Goal: Communication & Community: Answer question/provide support

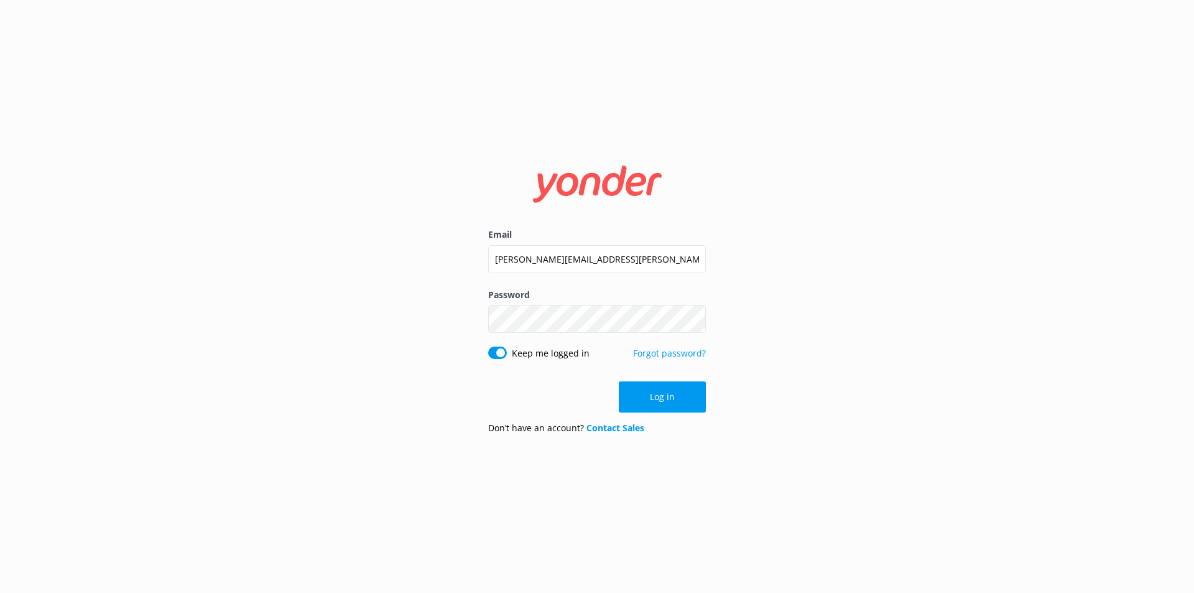
click at [634, 400] on button "Log in" at bounding box center [662, 396] width 87 height 31
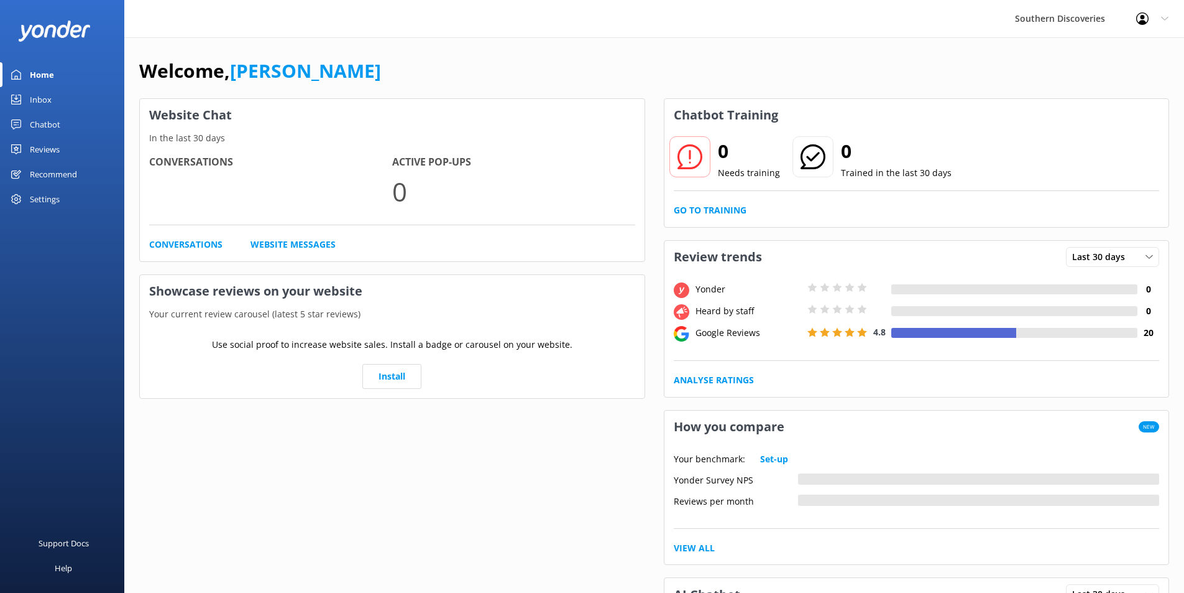
click at [70, 96] on link "Inbox" at bounding box center [62, 99] width 124 height 25
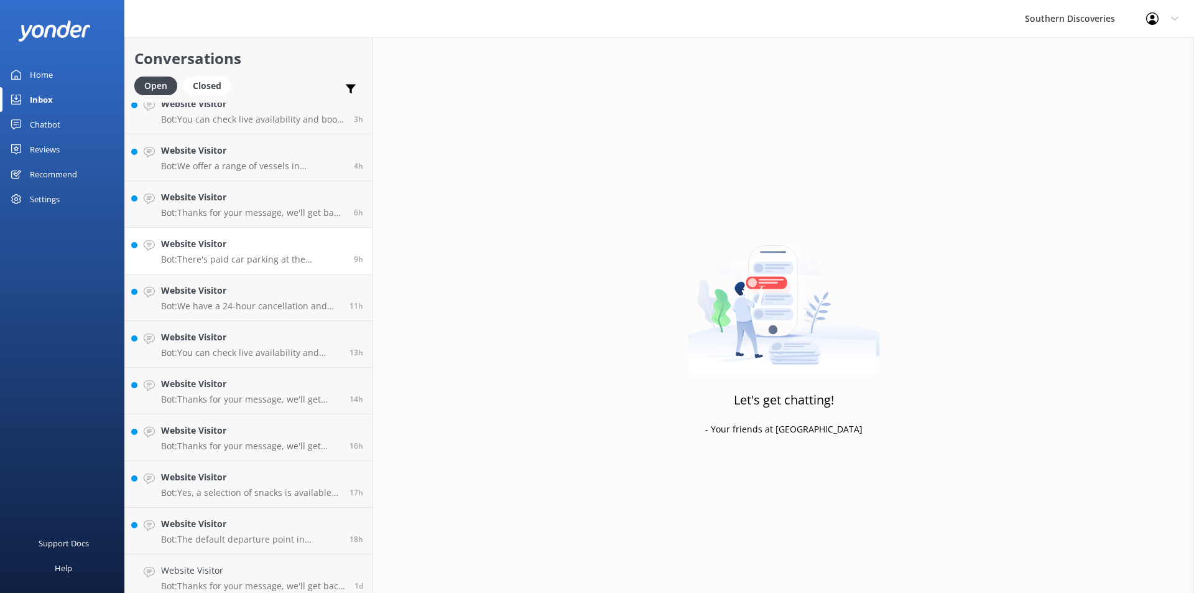
scroll to position [210, 0]
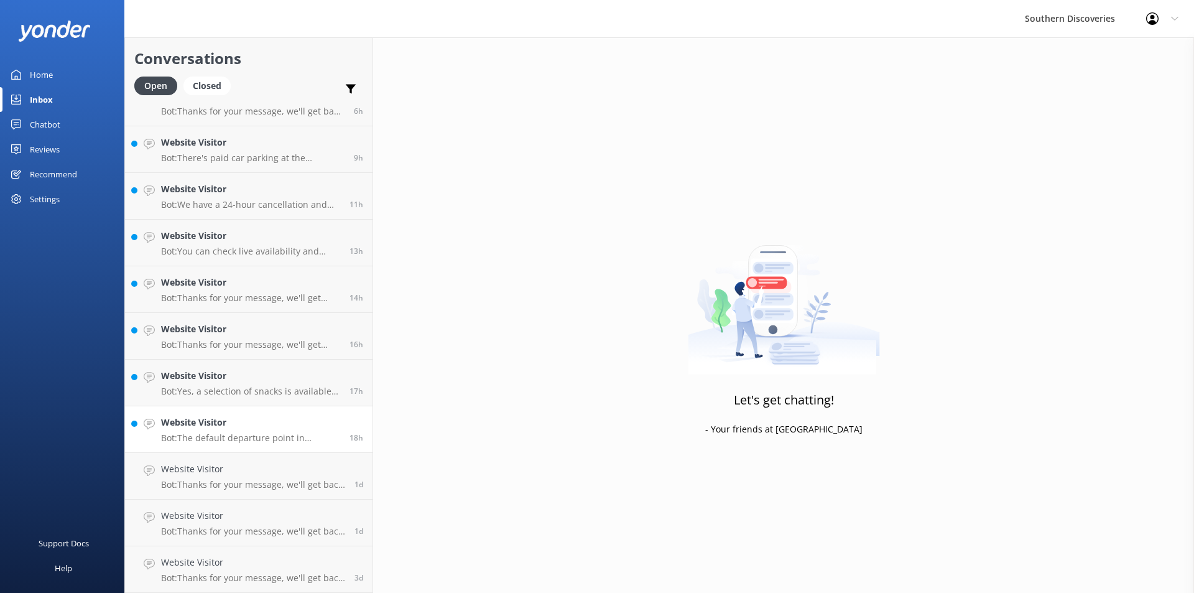
click at [236, 423] on h4 "Website Visitor" at bounding box center [250, 422] width 179 height 14
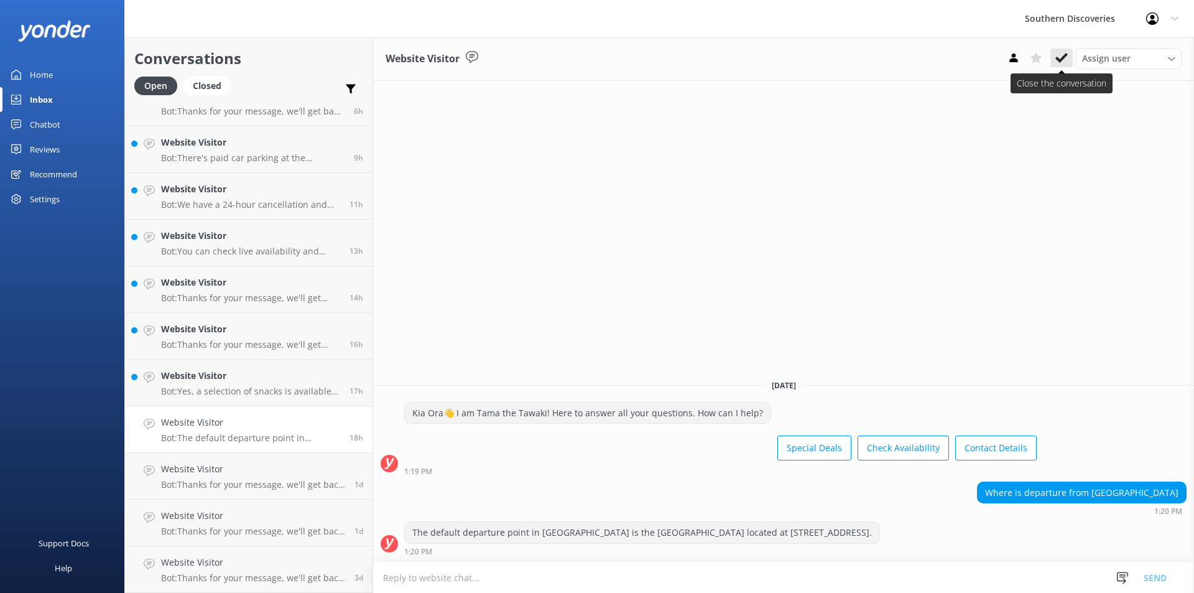
click at [1066, 61] on icon at bounding box center [1061, 58] width 12 height 12
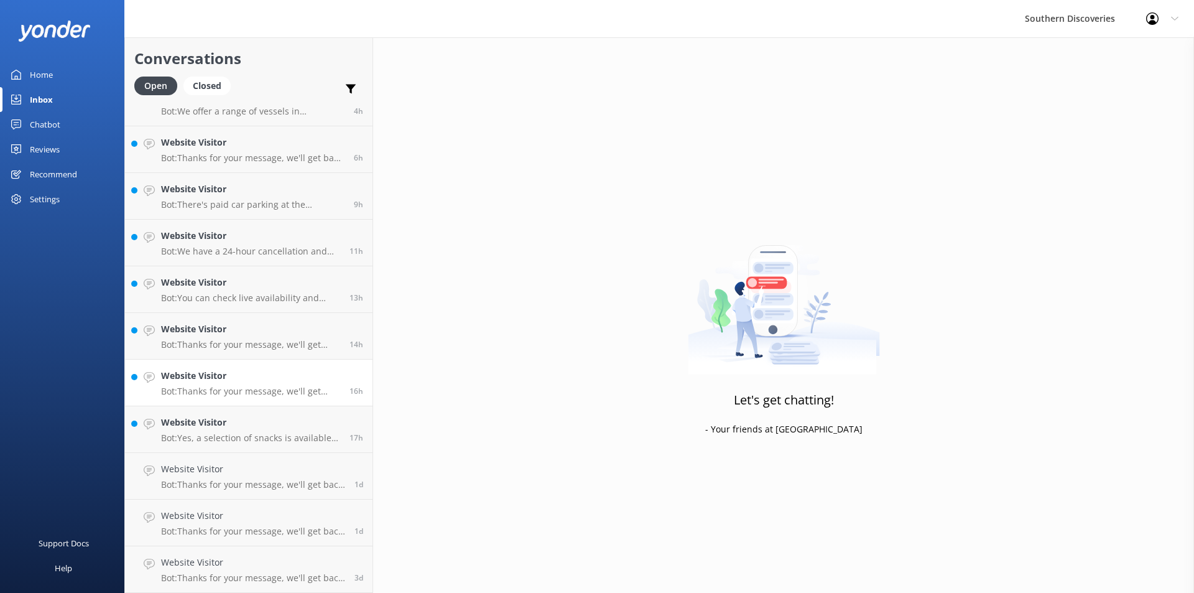
scroll to position [163, 0]
click at [238, 418] on h4 "Website Visitor" at bounding box center [250, 422] width 179 height 14
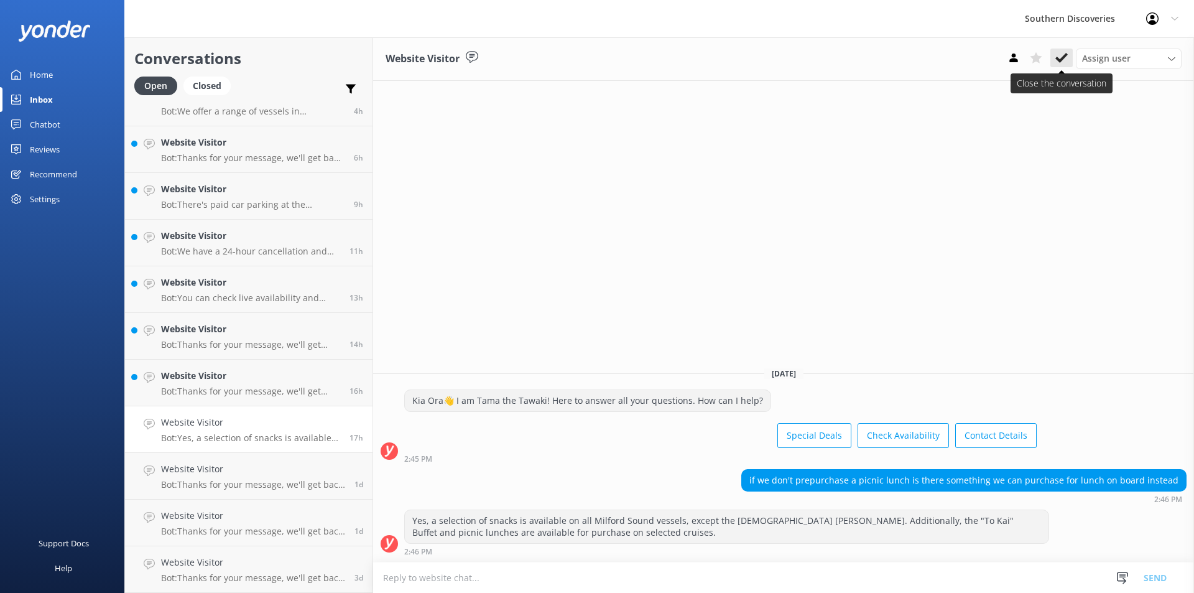
click at [1054, 60] on button at bounding box center [1061, 57] width 22 height 19
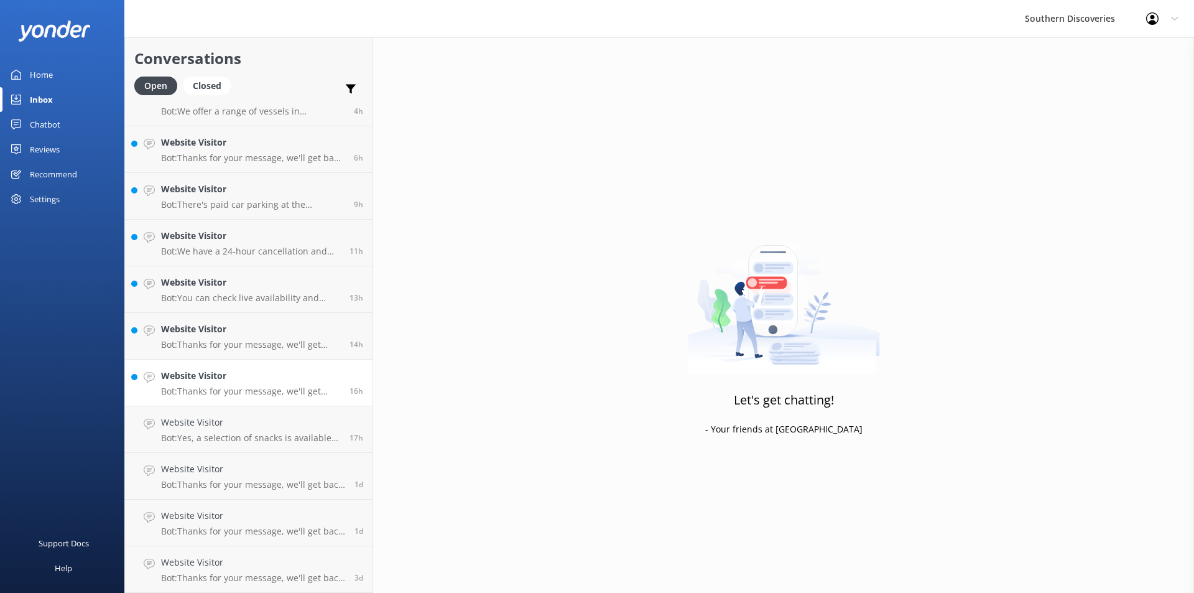
click at [186, 385] on div "Website Visitor Bot: Thanks for your message, we'll get back to you as soon as …" at bounding box center [250, 382] width 179 height 27
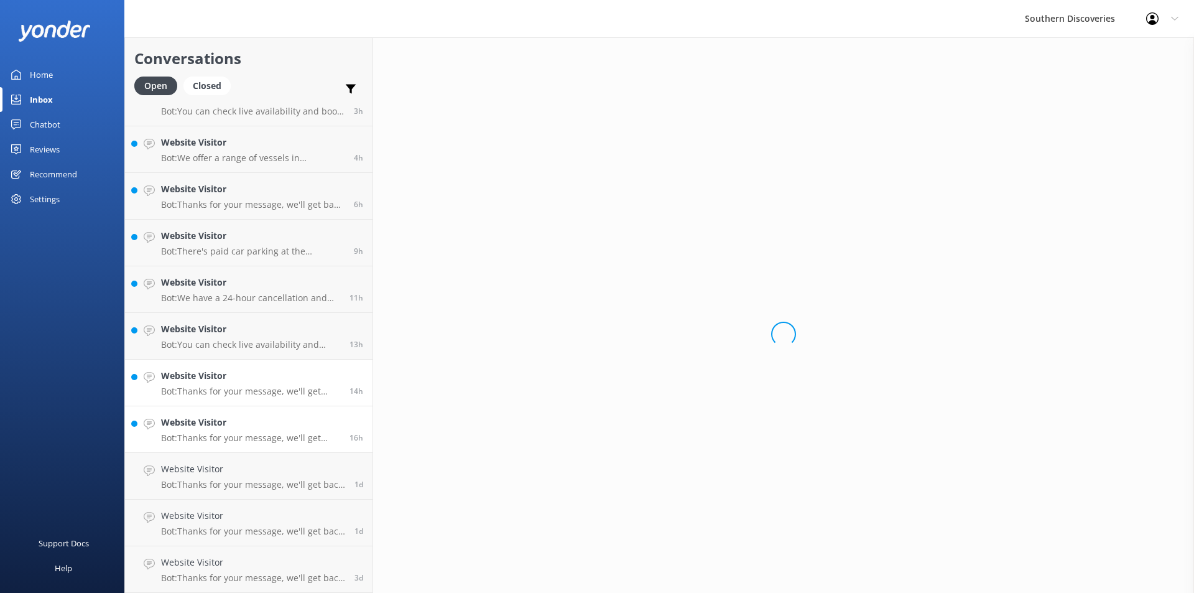
scroll to position [116, 0]
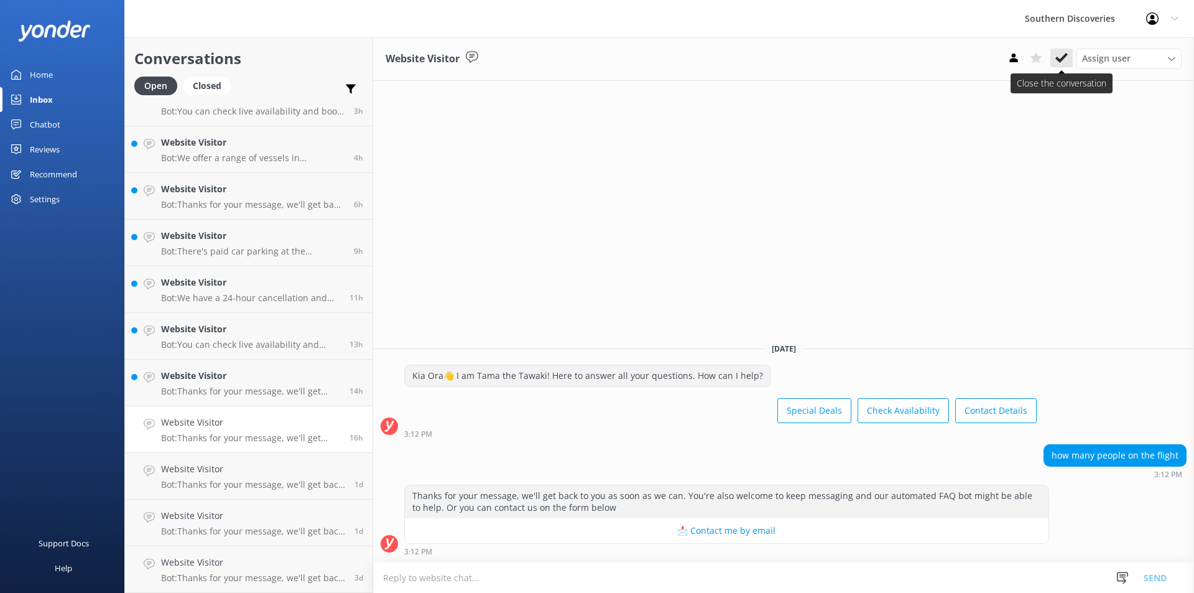
click at [1061, 59] on use at bounding box center [1061, 58] width 12 height 10
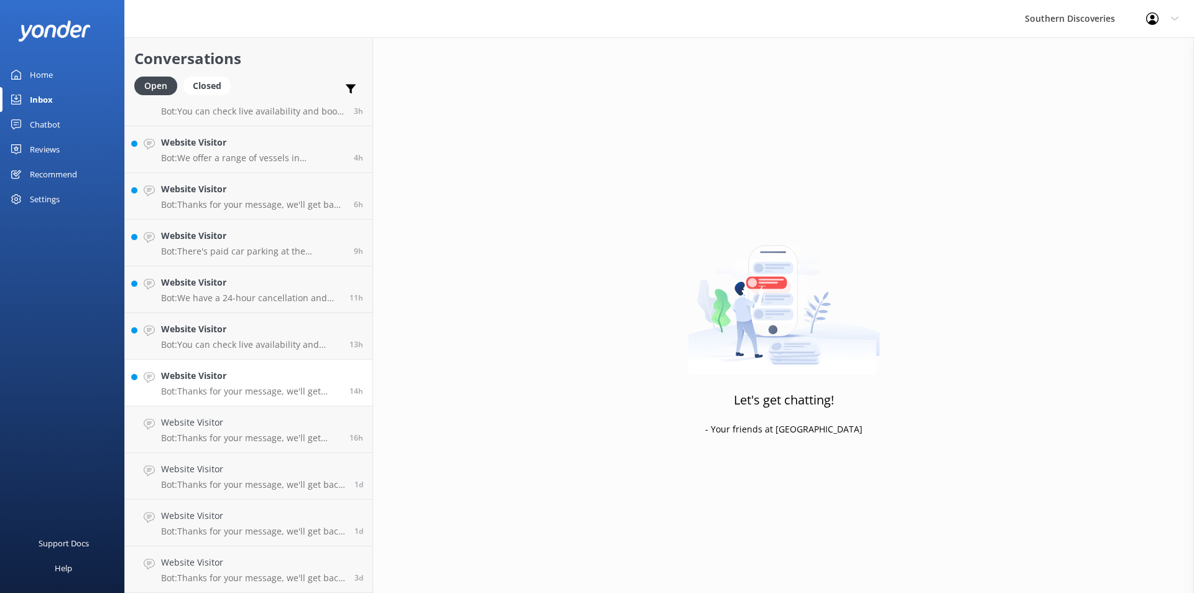
scroll to position [70, 0]
click at [231, 431] on div "Website Visitor Bot: Thanks for your message, we'll get back to you as soon as …" at bounding box center [250, 428] width 179 height 27
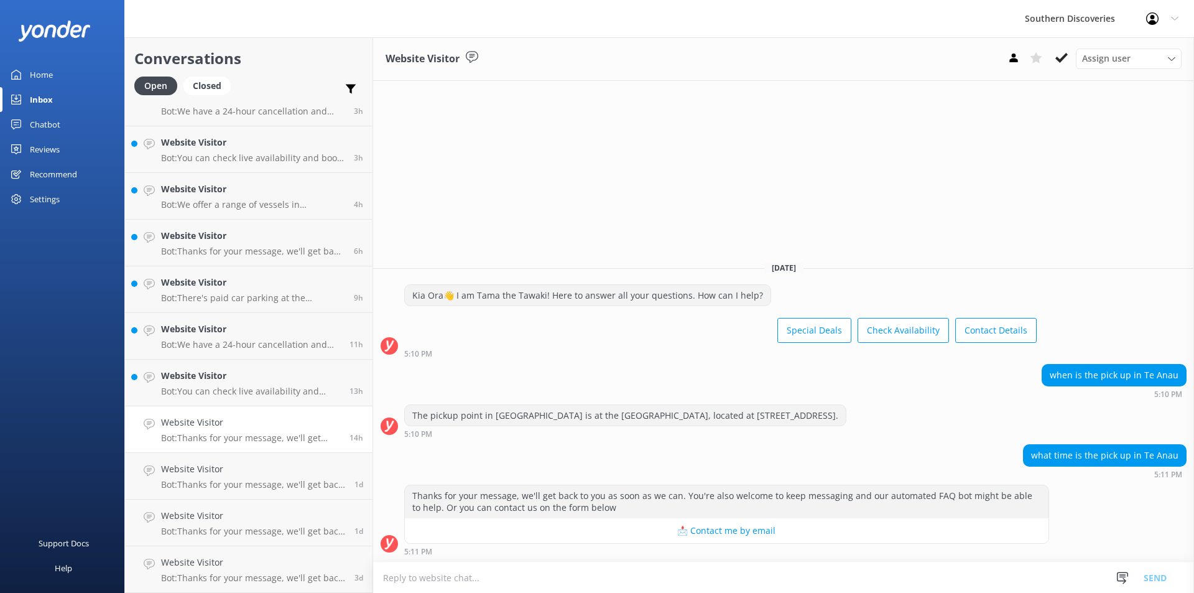
click at [948, 196] on div "Website Visitor Assign user [PERSON_NAME] [PERSON_NAME] [PERSON_NAME] [PERSON_N…" at bounding box center [783, 314] width 821 height 555
click at [1061, 59] on use at bounding box center [1061, 58] width 12 height 10
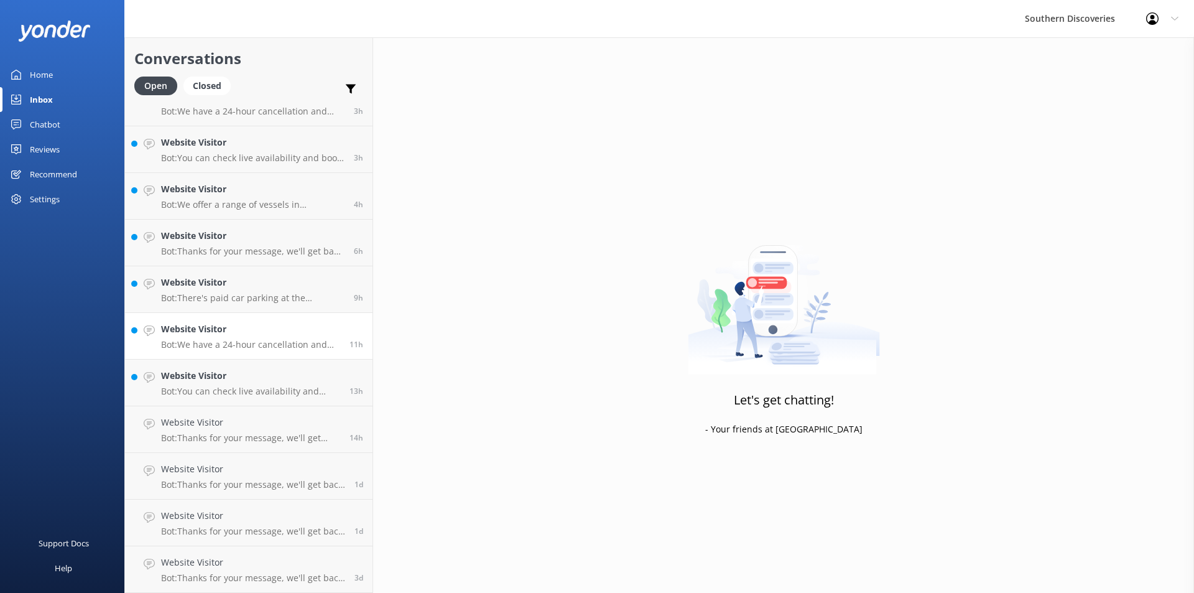
scroll to position [23, 0]
click at [243, 389] on p "Bot: We have a 24-hour cancellation and amendment policy. If you notify us more…" at bounding box center [250, 390] width 179 height 11
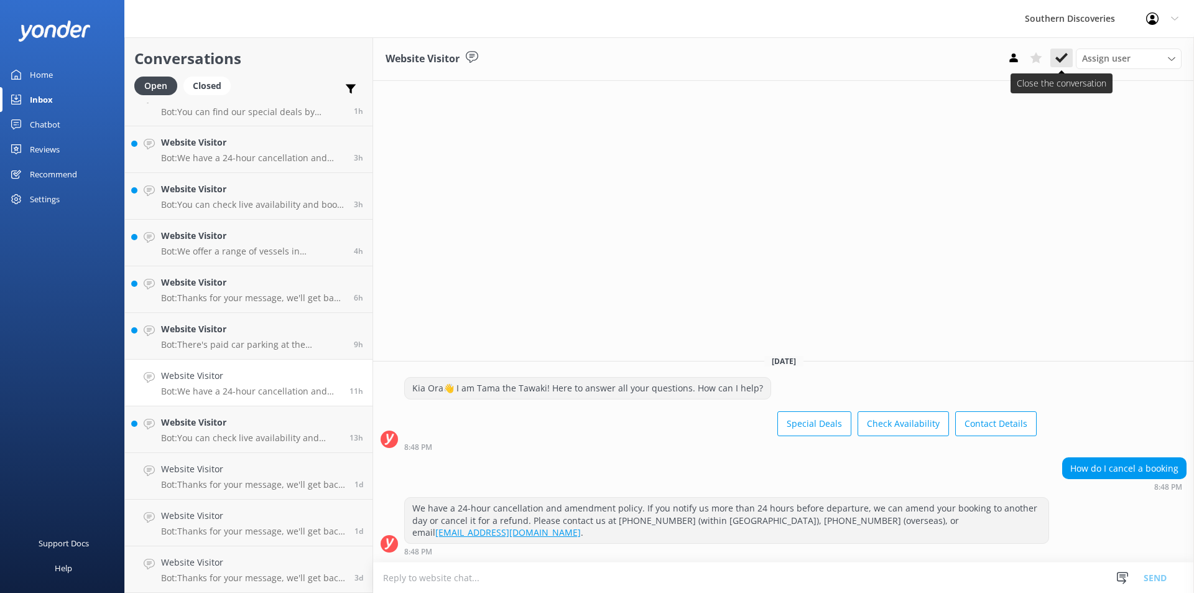
click at [1051, 56] on button at bounding box center [1061, 57] width 22 height 19
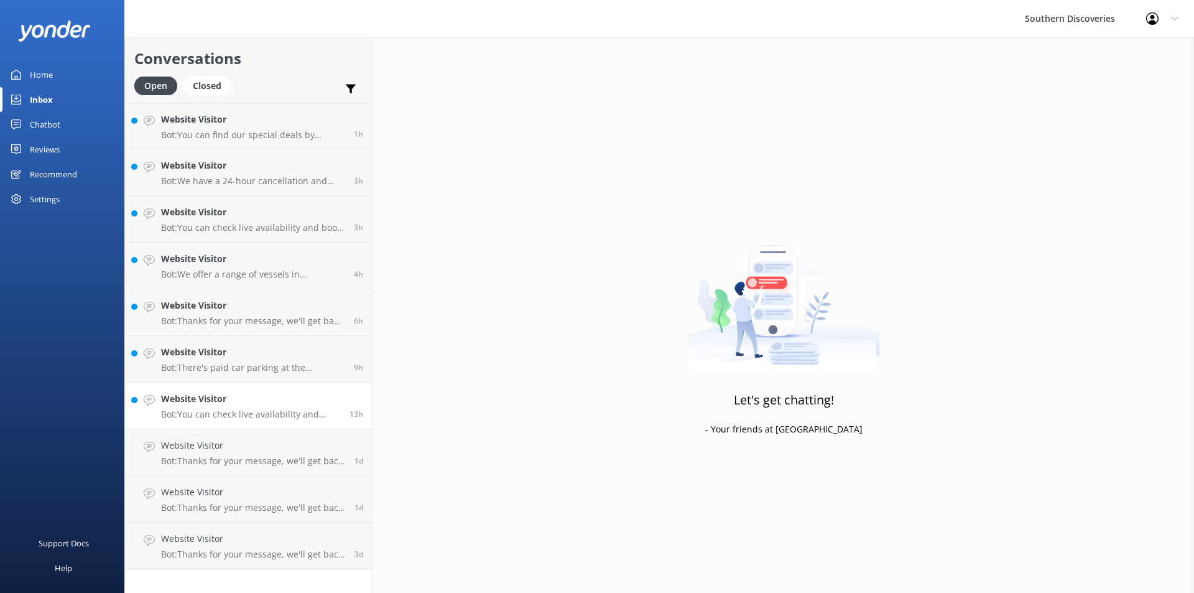
click at [196, 415] on p "Bot: You can check live availability and book your Milford Sound adventure on o…" at bounding box center [250, 413] width 179 height 11
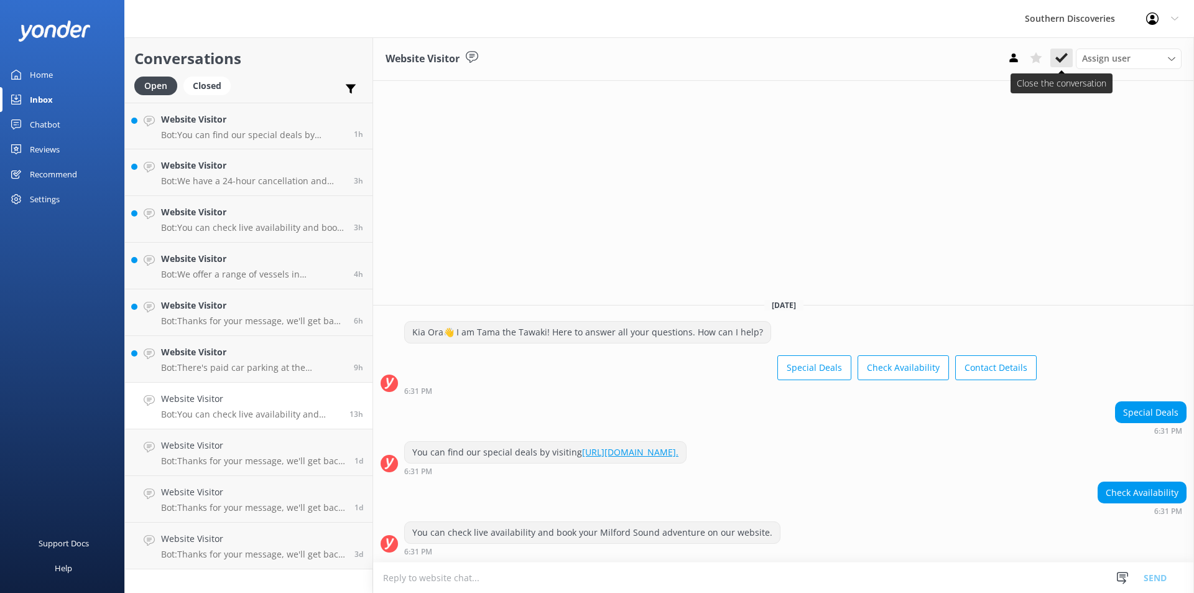
click at [1056, 60] on icon at bounding box center [1061, 58] width 12 height 12
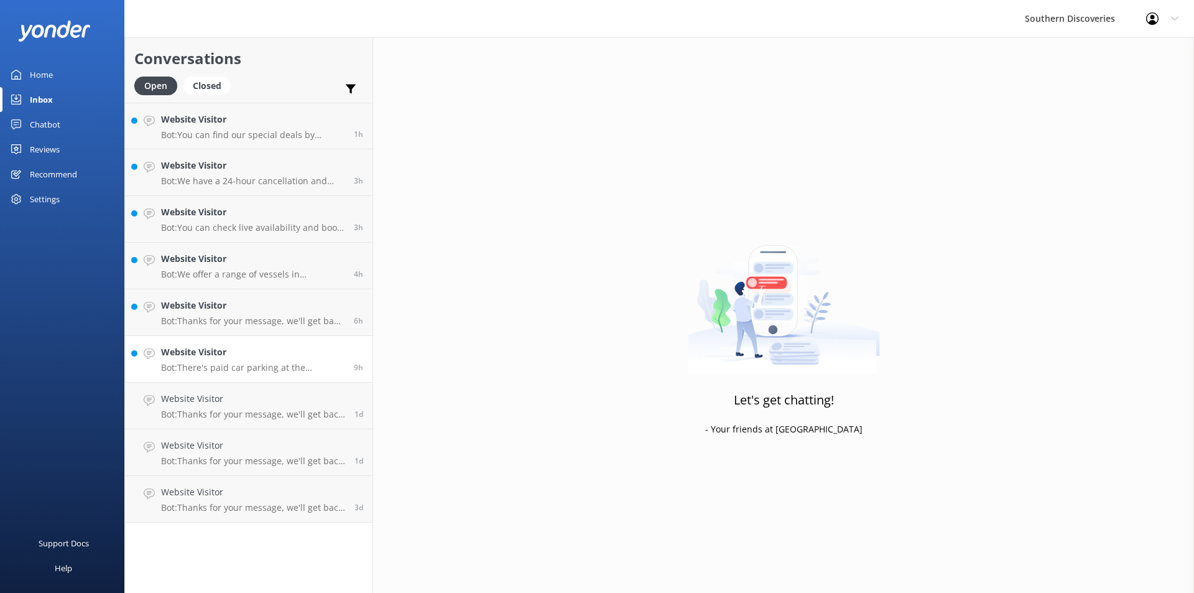
click at [201, 349] on h4 "Website Visitor" at bounding box center [252, 352] width 183 height 14
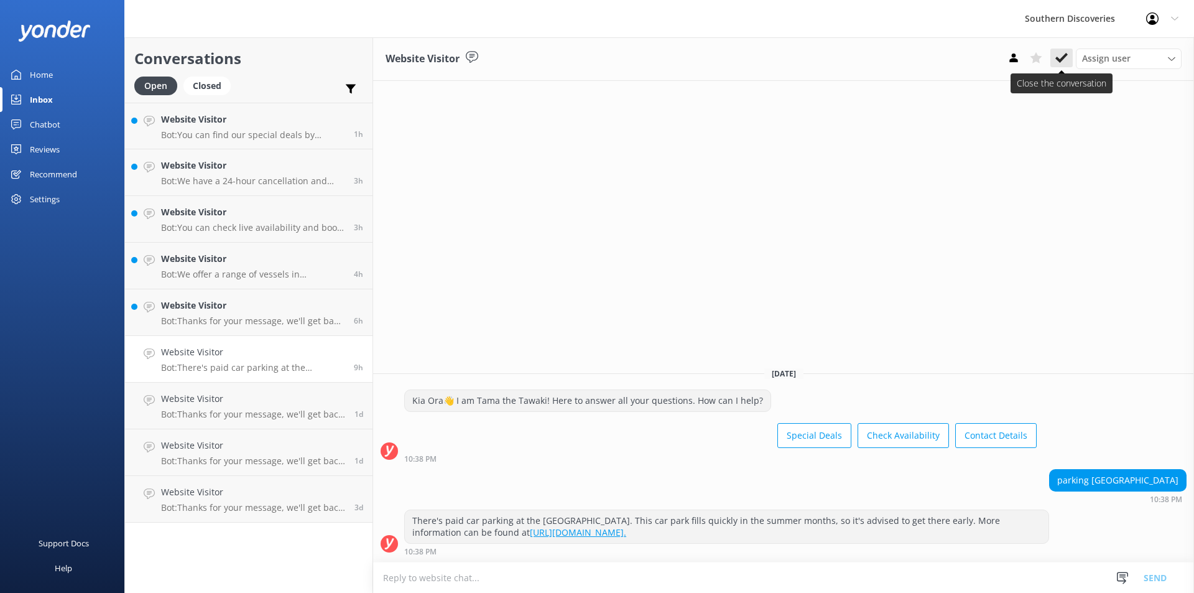
click at [1056, 62] on icon at bounding box center [1061, 58] width 12 height 12
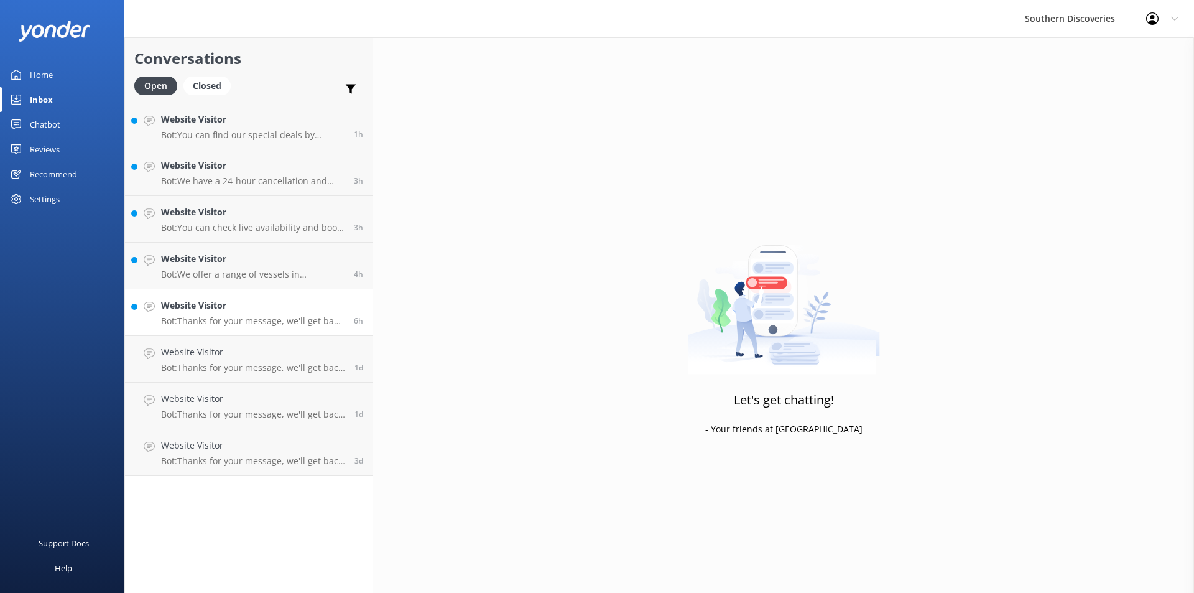
click at [190, 320] on p "Bot: Thanks for your message, we'll get back to you as soon as we can. You're a…" at bounding box center [252, 320] width 183 height 11
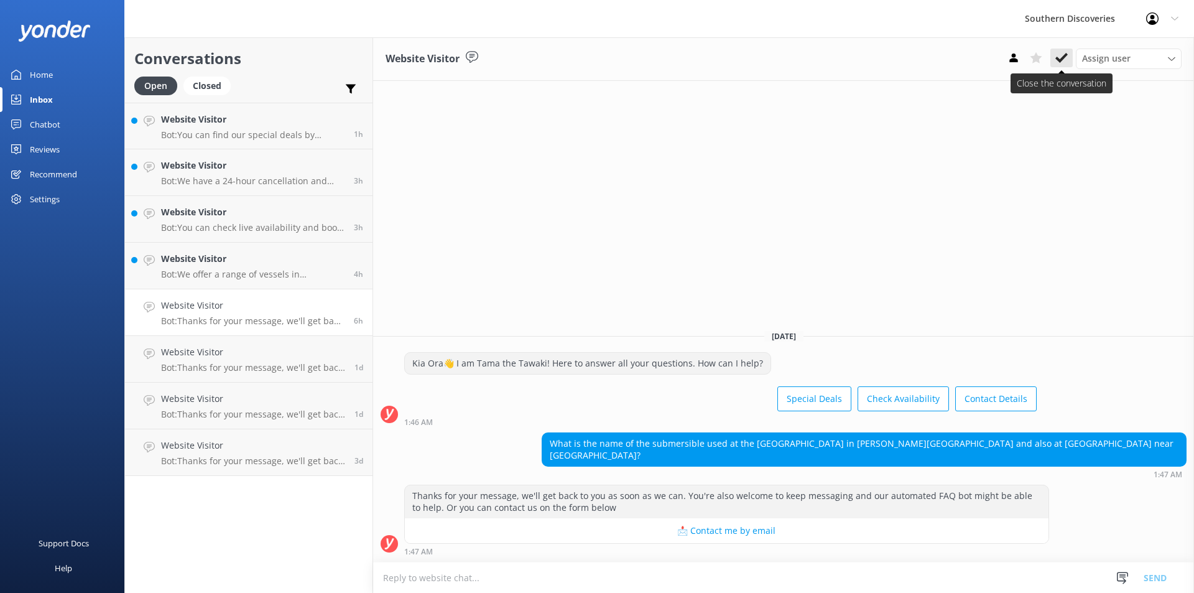
click at [1067, 63] on icon at bounding box center [1061, 58] width 12 height 12
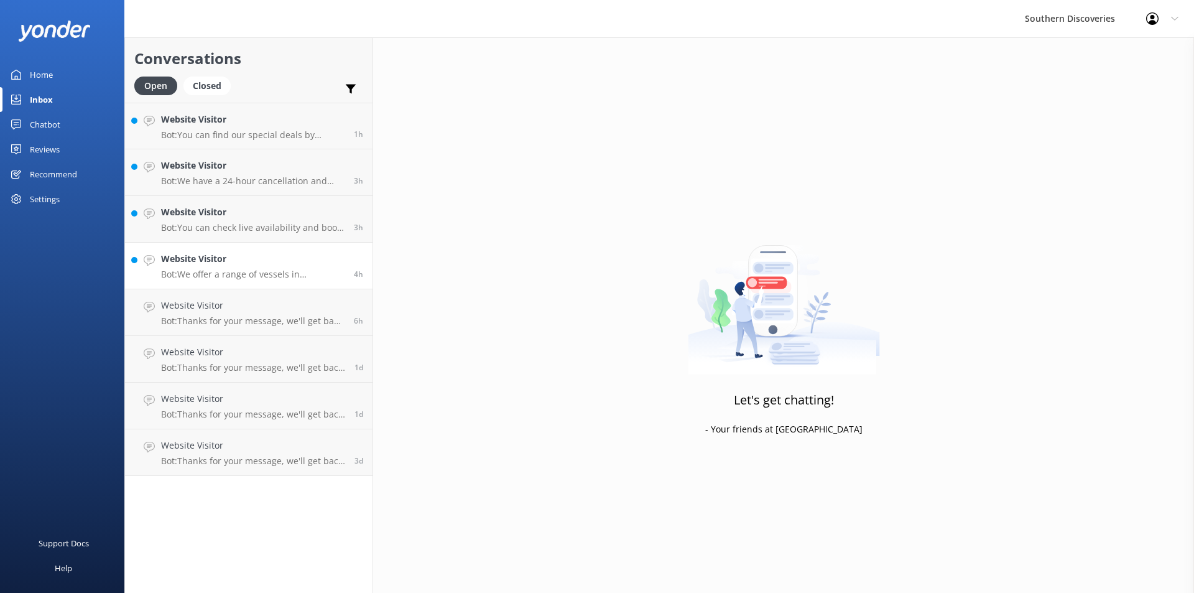
click at [213, 267] on div "Website Visitor Bot: We offer a range of vessels in [GEOGRAPHIC_DATA], with cap…" at bounding box center [252, 265] width 183 height 27
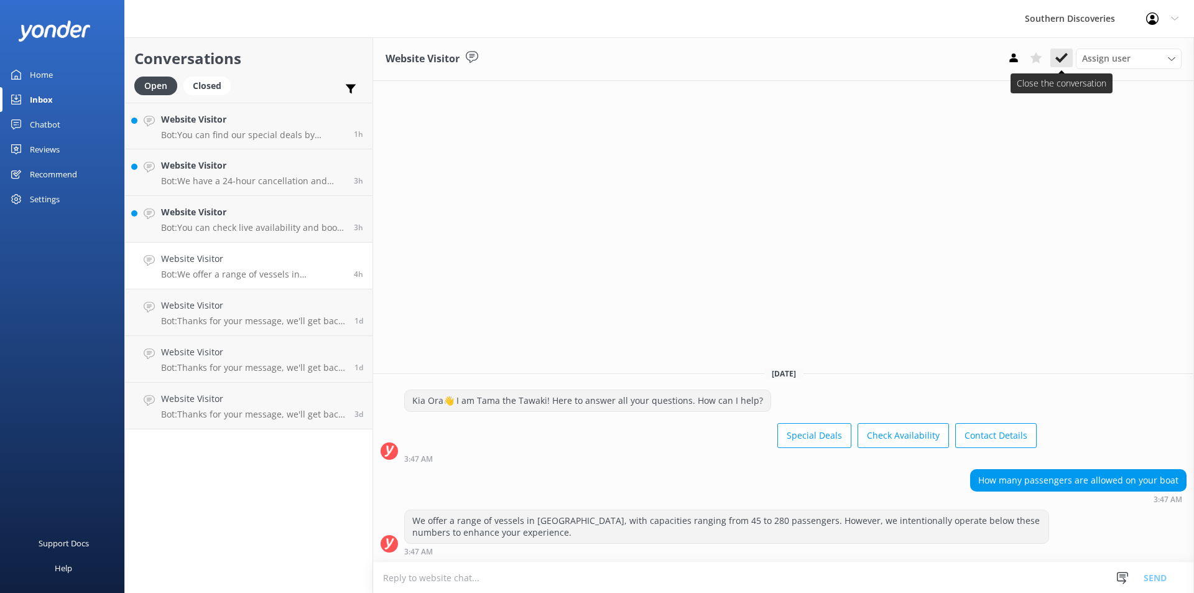
click at [1061, 64] on icon at bounding box center [1061, 58] width 12 height 12
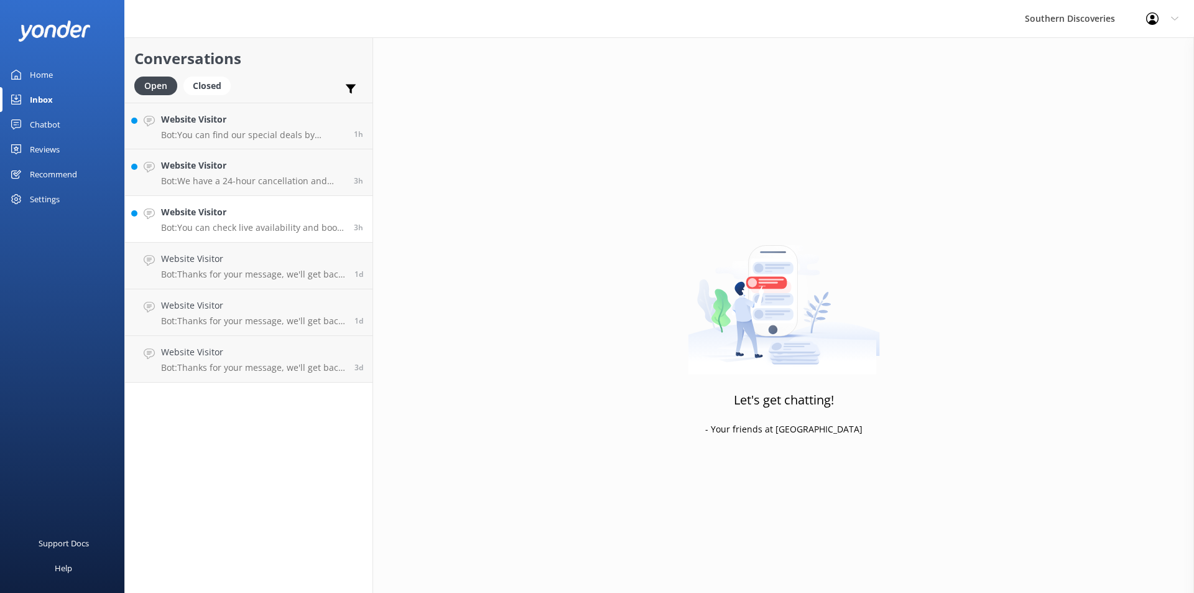
click at [279, 211] on h4 "Website Visitor" at bounding box center [252, 212] width 183 height 14
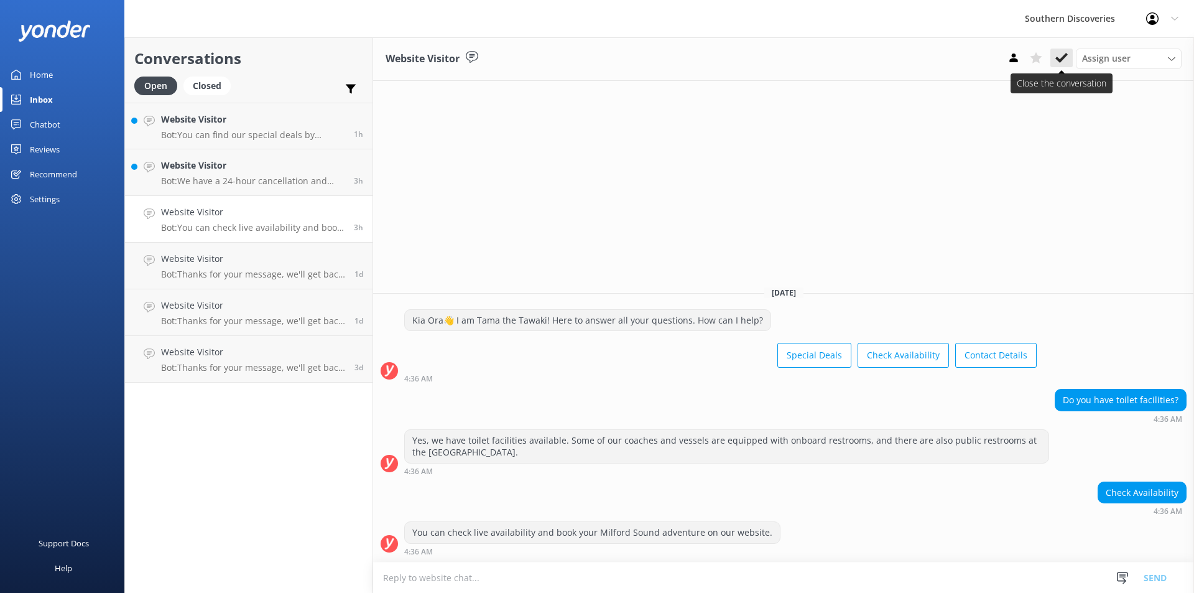
click at [1059, 53] on icon at bounding box center [1061, 58] width 12 height 12
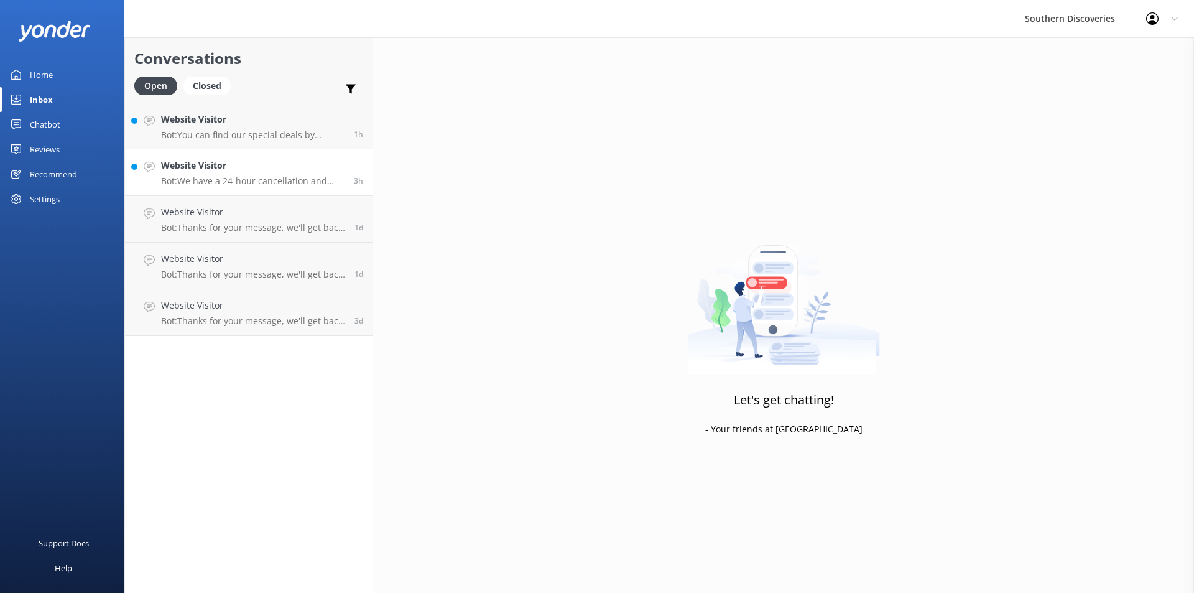
click at [306, 173] on div "Website Visitor Bot: We have a 24-hour cancellation and amendment policy. If yo…" at bounding box center [252, 172] width 183 height 27
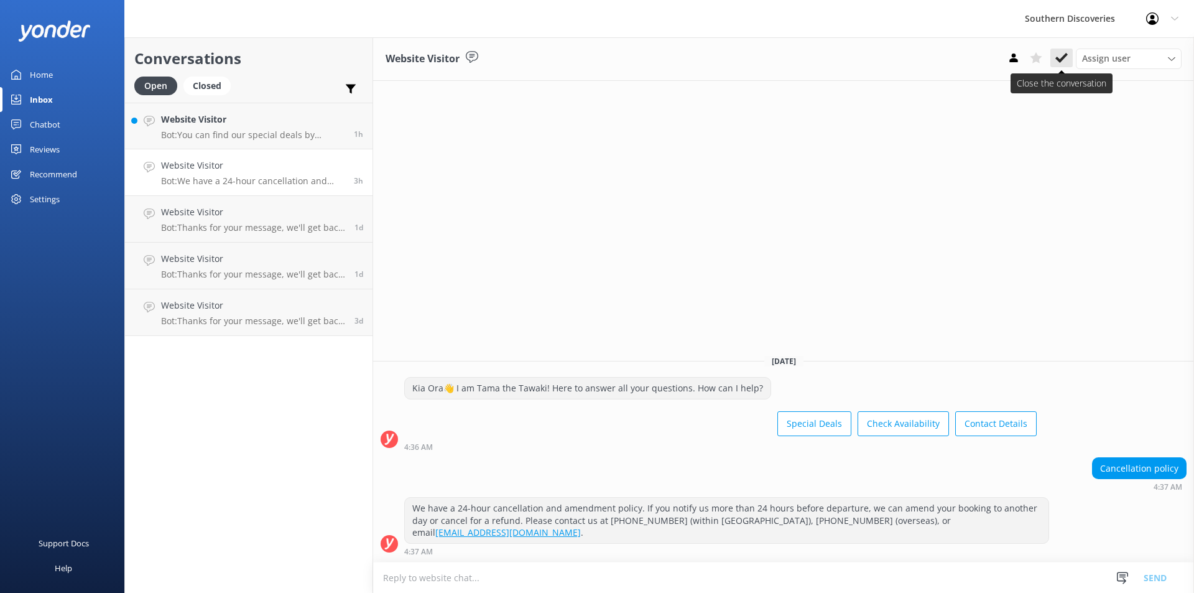
click at [1059, 64] on button at bounding box center [1061, 57] width 22 height 19
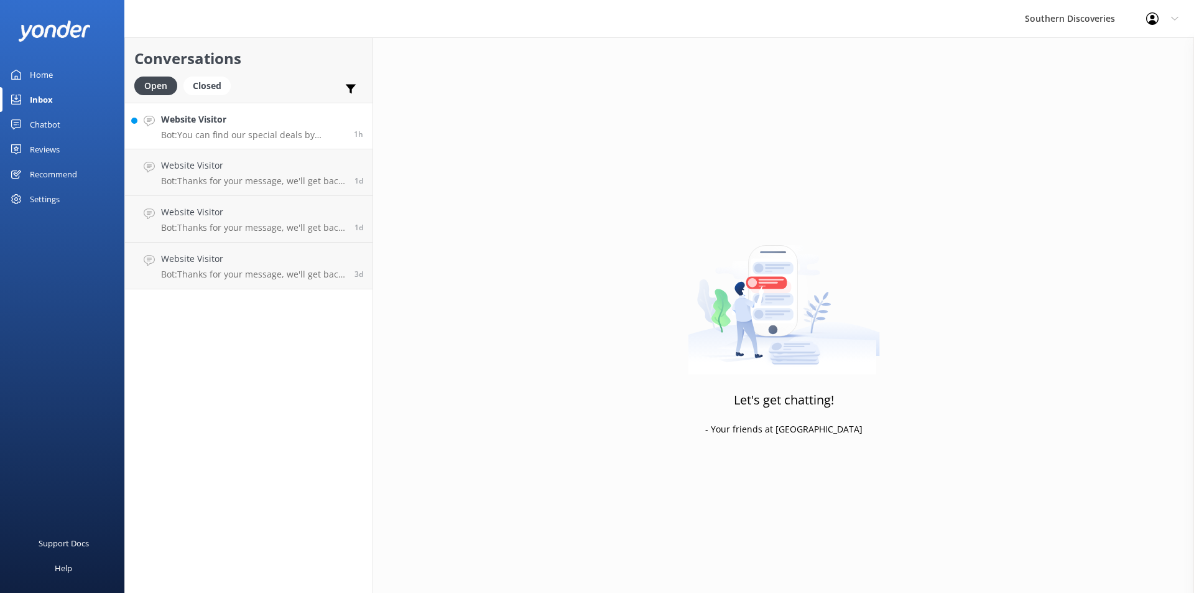
click at [257, 130] on p "Bot: You can find our special deals by visiting [URL][DOMAIN_NAME]." at bounding box center [252, 134] width 183 height 11
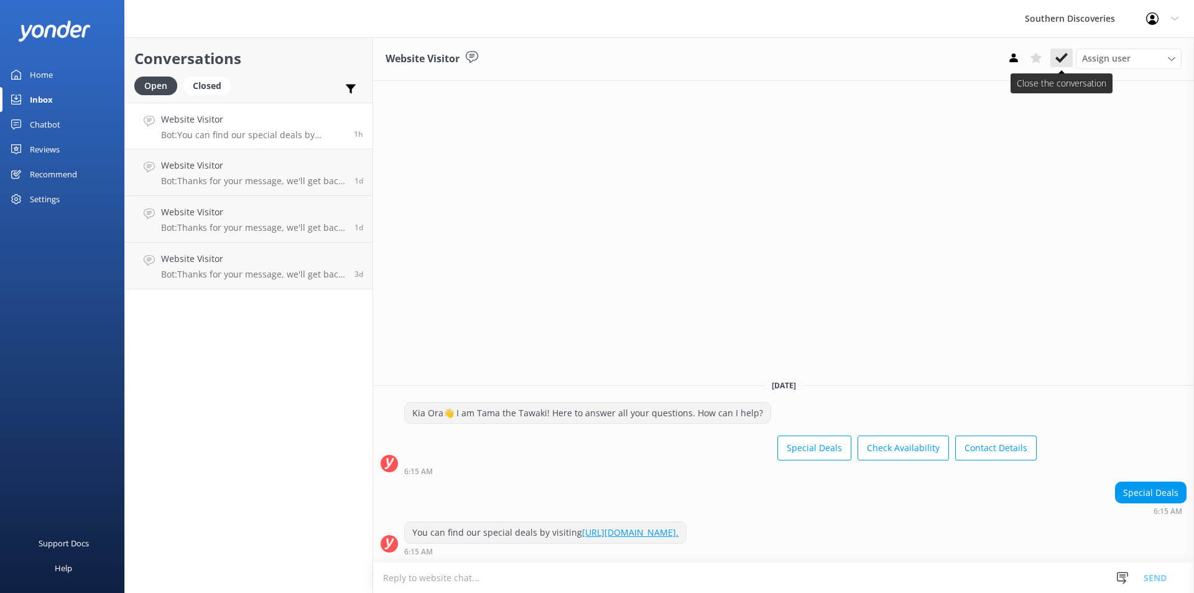
click at [1065, 60] on icon at bounding box center [1061, 58] width 12 height 12
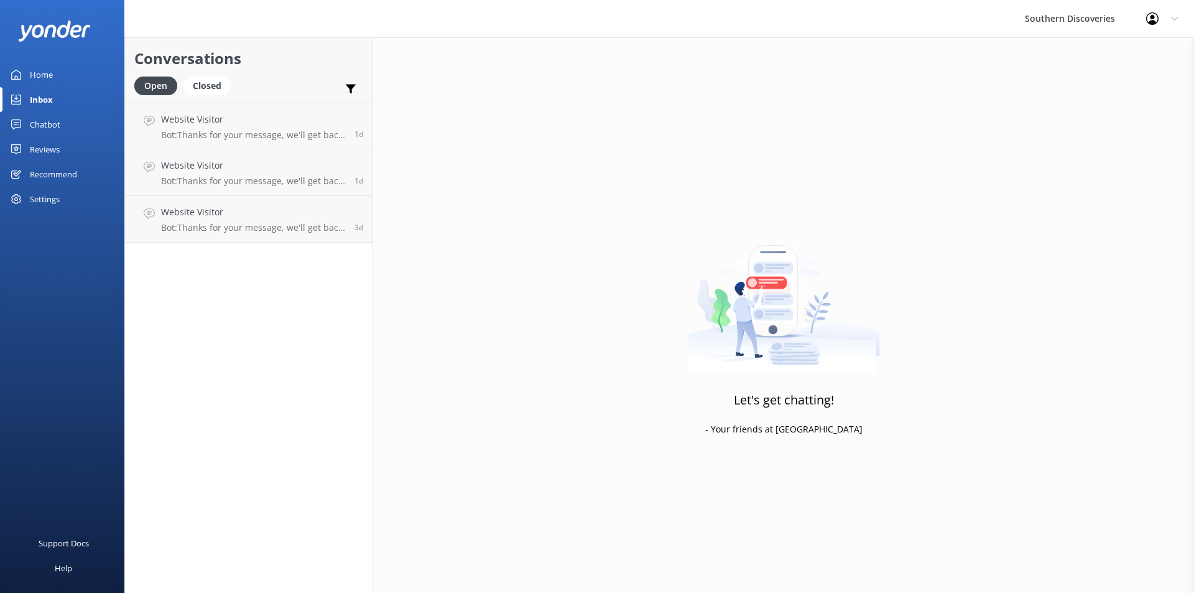
click at [231, 154] on link "Website Visitor Bot: Thanks for your message, we'll get back to you as soon as …" at bounding box center [248, 172] width 247 height 47
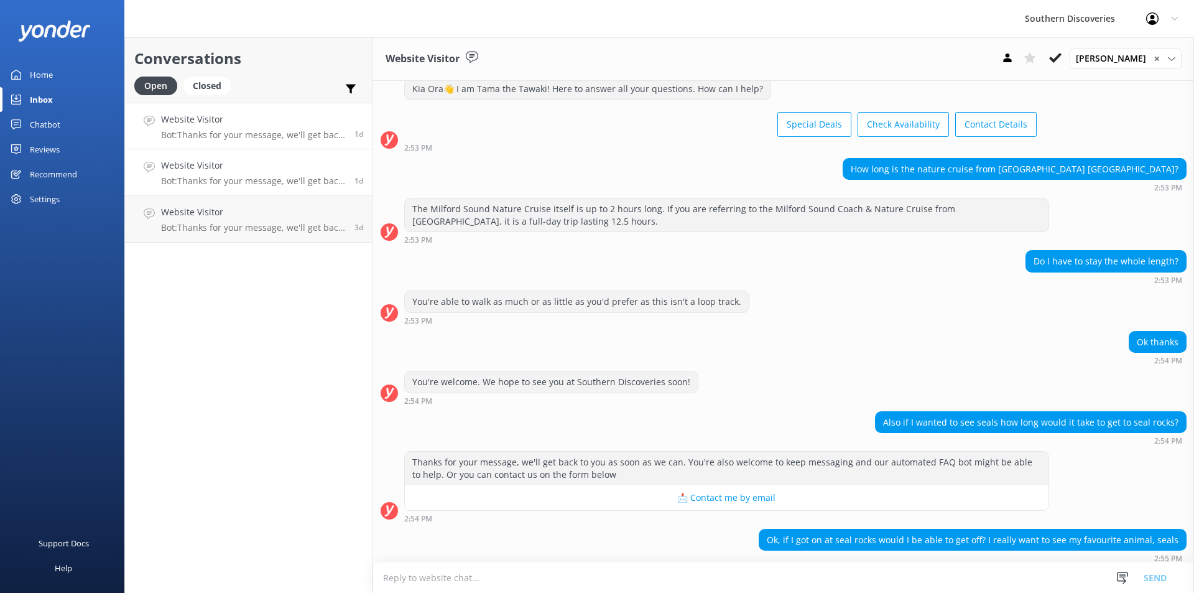
click at [231, 147] on link "Website Visitor Bot: Thanks for your message, we'll get back to you as soon as …" at bounding box center [248, 126] width 247 height 47
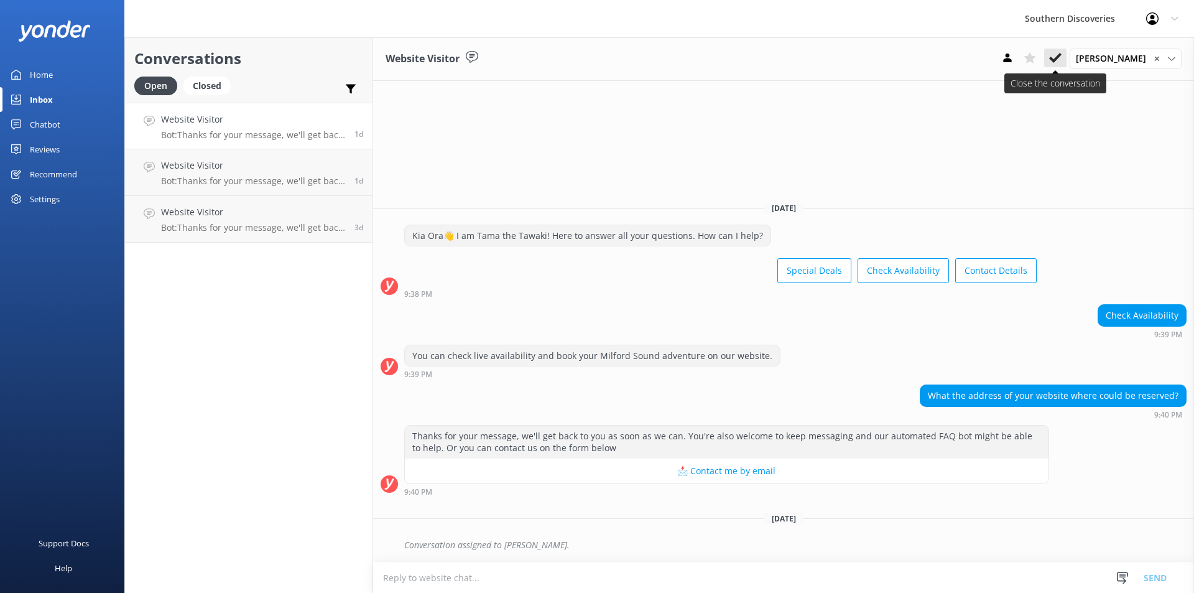
click at [1066, 50] on button at bounding box center [1055, 57] width 22 height 19
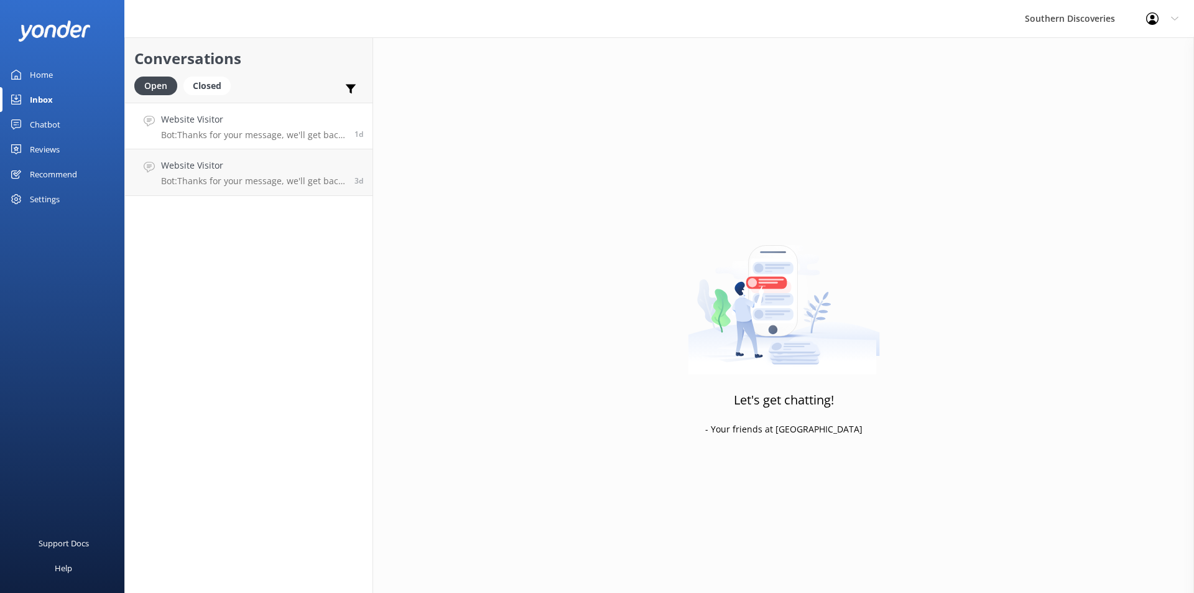
click at [256, 132] on p "Bot: Thanks for your message, we'll get back to you as soon as we can. You're a…" at bounding box center [253, 134] width 184 height 11
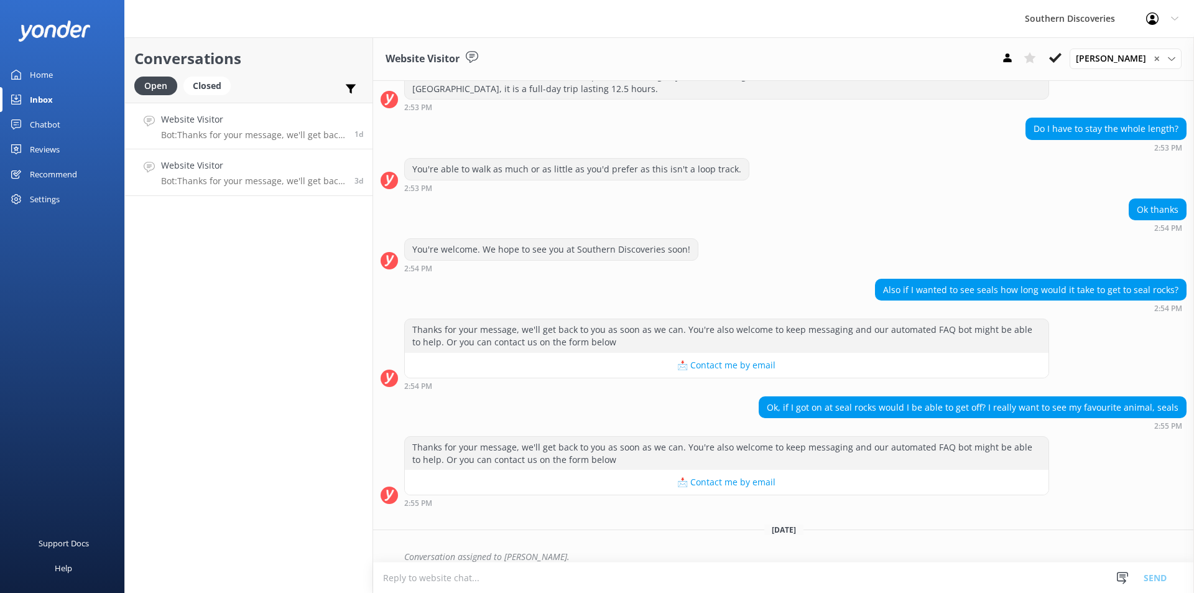
scroll to position [179, 0]
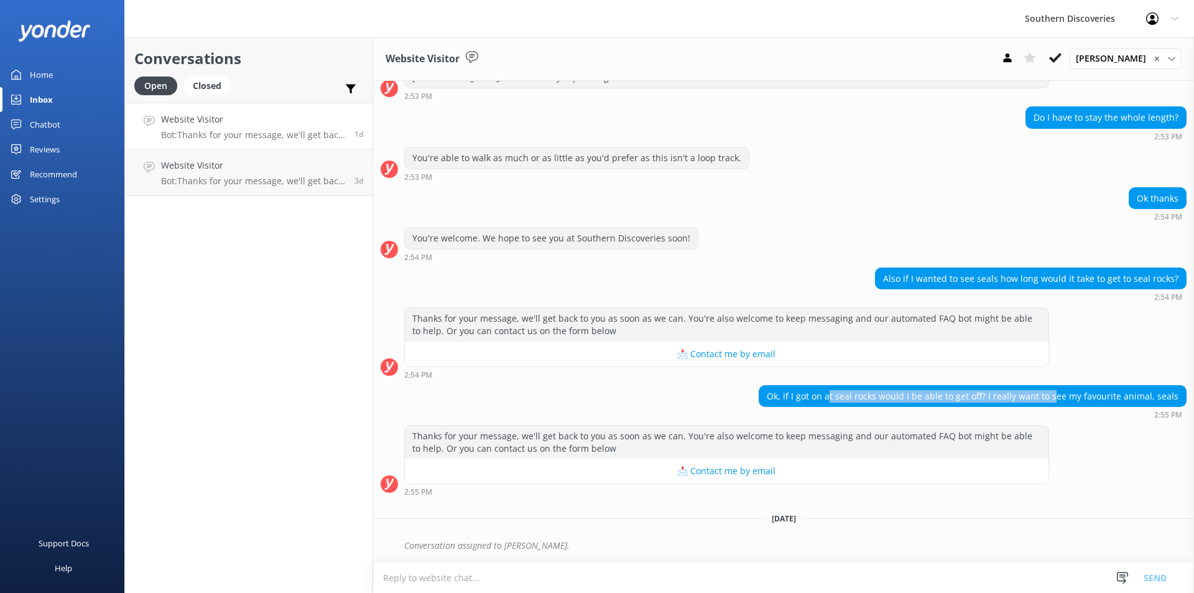
drag, startPoint x: 832, startPoint y: 396, endPoint x: 1053, endPoint y: 406, distance: 220.9
click at [1053, 406] on div "Ok, if I got on at seal rocks would I be able to get off? I really want to see …" at bounding box center [972, 395] width 427 height 21
click at [1096, 436] on div "Thanks for your message, we'll get back to you as soon as we can. You're also w…" at bounding box center [783, 460] width 821 height 71
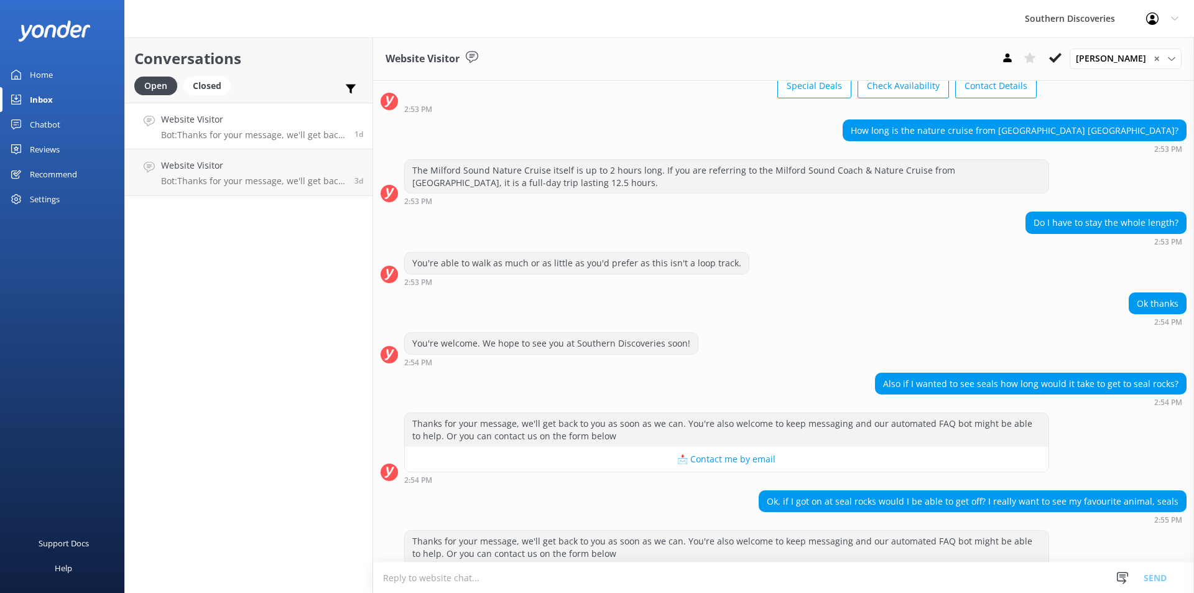
scroll to position [55, 0]
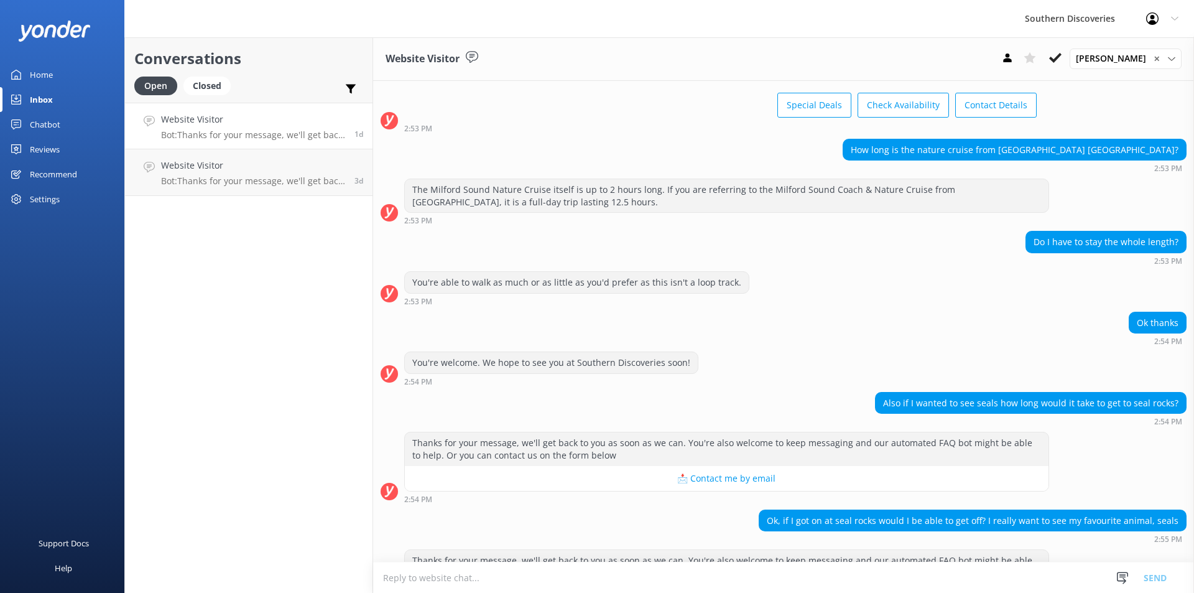
click at [824, 325] on div "Ok thanks 2:54 PM" at bounding box center [783, 328] width 821 height 34
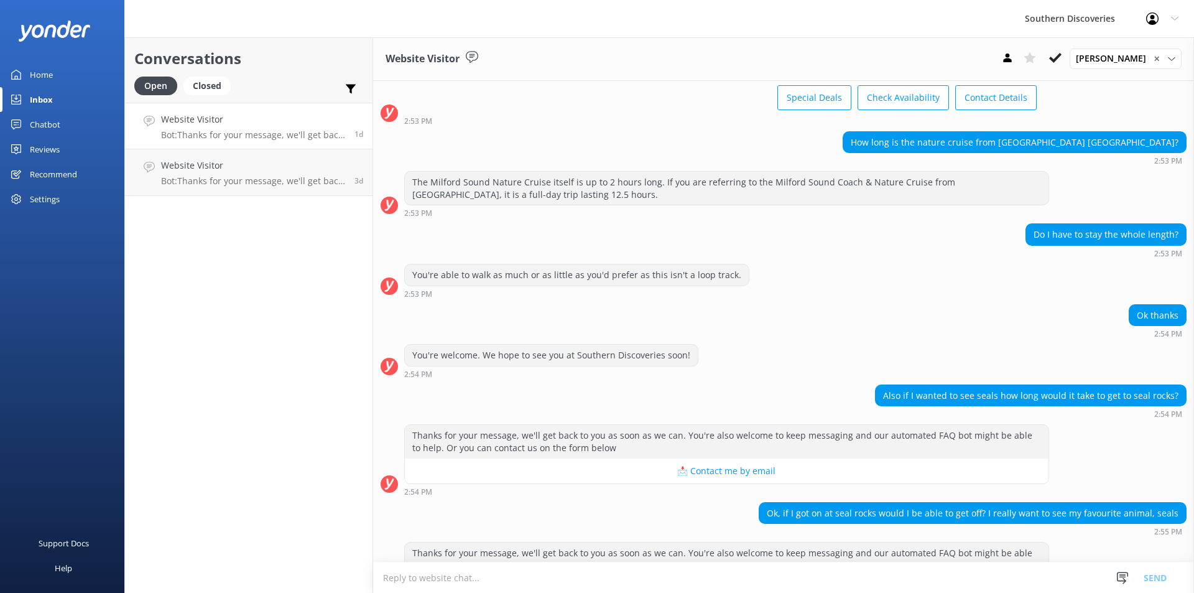
scroll to position [179, 0]
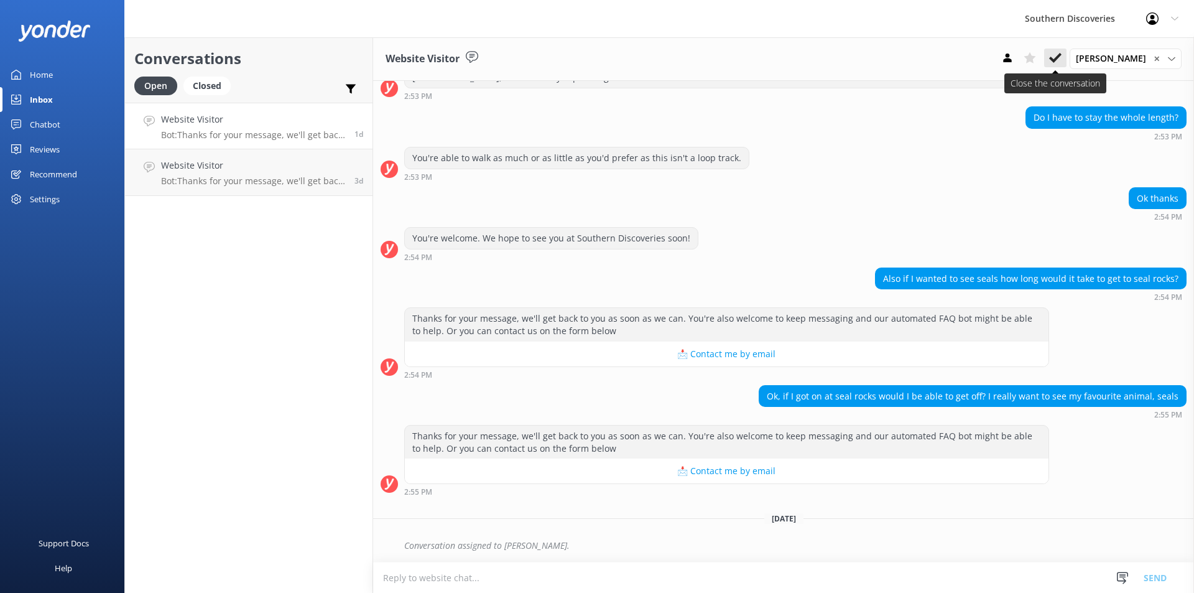
click at [1061, 60] on use at bounding box center [1055, 58] width 12 height 10
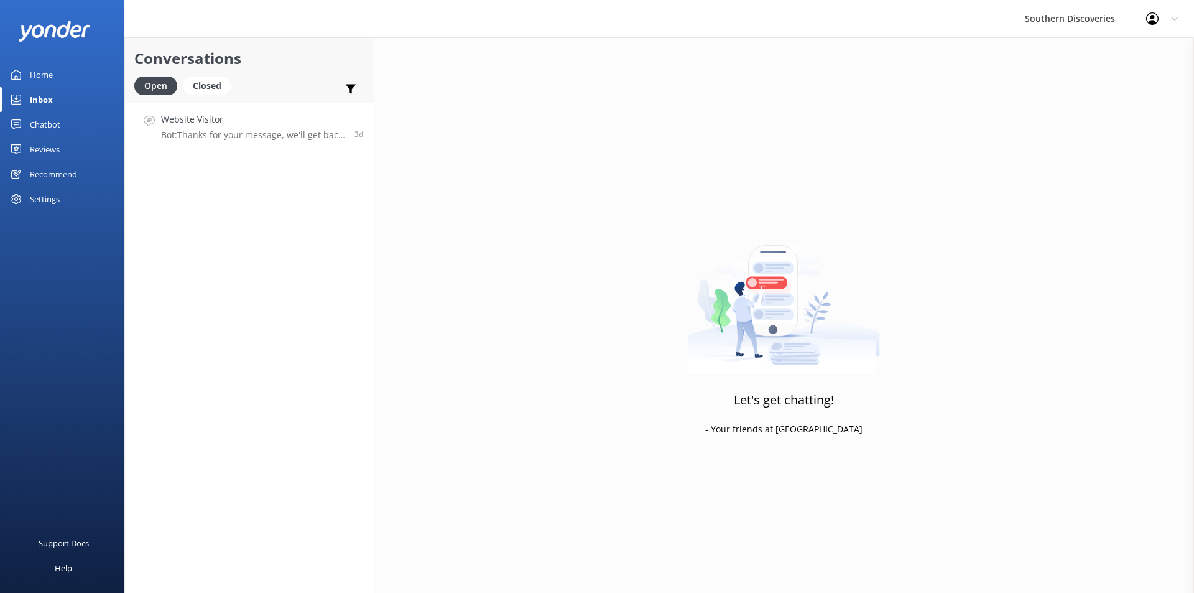
click at [257, 142] on link "Website Visitor Bot: Thanks for your message, we'll get back to you as soon as …" at bounding box center [248, 126] width 247 height 47
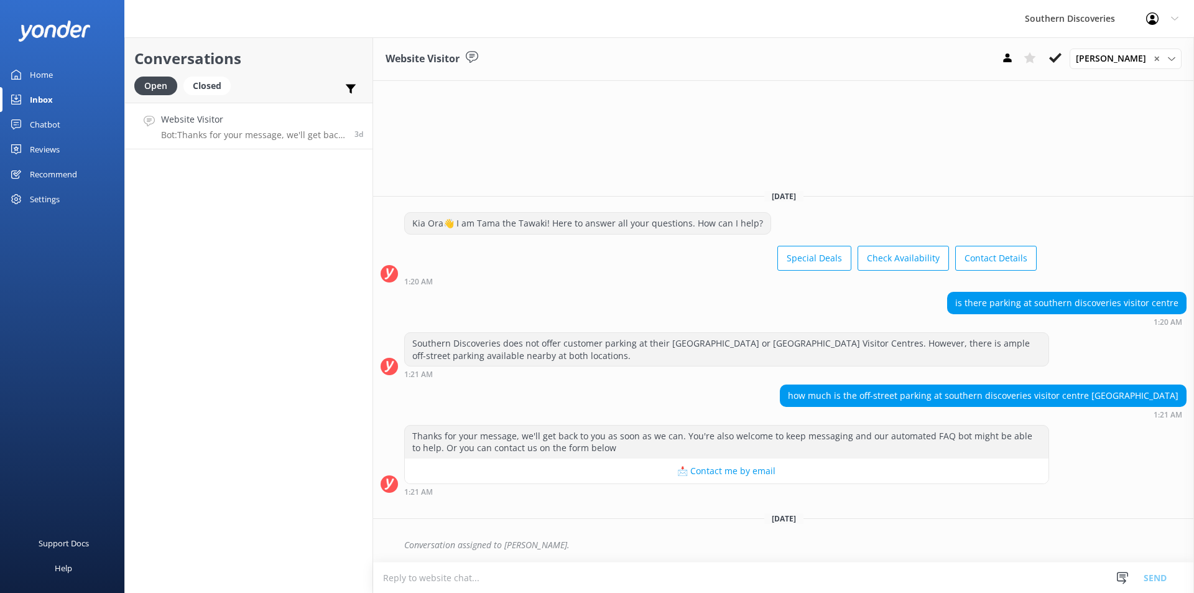
click at [945, 124] on div "Website Visitor [PERSON_NAME] ✕ [PERSON_NAME] [PERSON_NAME] [PERSON_NAME] [PERS…" at bounding box center [783, 314] width 821 height 555
click at [1061, 58] on use at bounding box center [1055, 58] width 12 height 10
